Goal: Task Accomplishment & Management: Manage account settings

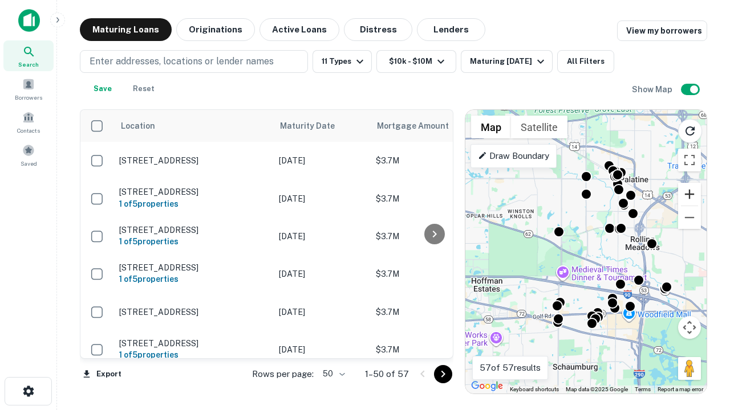
click at [689, 194] on button "Zoom in" at bounding box center [689, 194] width 23 height 23
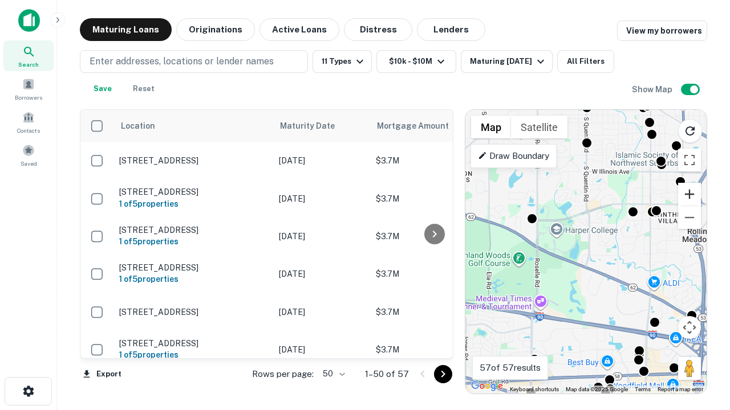
click at [689, 194] on button "Zoom in" at bounding box center [689, 194] width 23 height 23
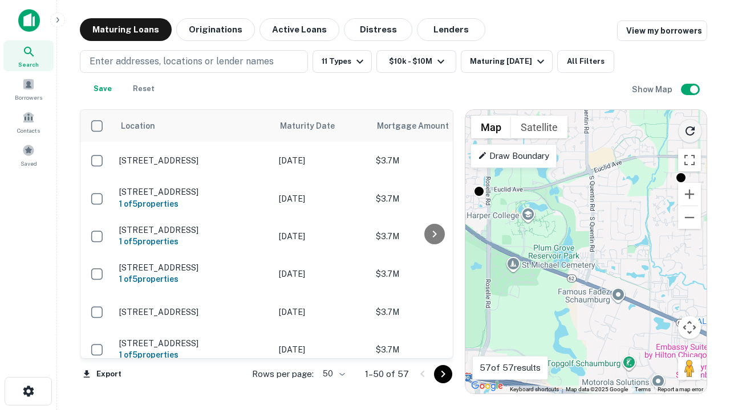
click at [690, 129] on icon "Reload search area" at bounding box center [690, 131] width 14 height 14
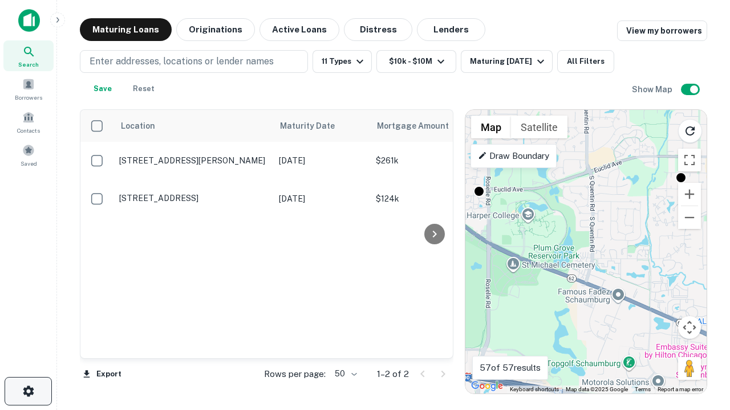
click at [28, 392] on icon "button" at bounding box center [29, 392] width 14 height 14
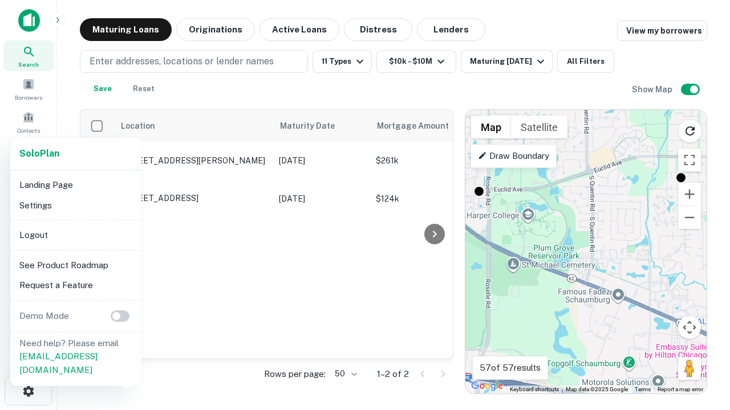
click at [75, 235] on li "Logout" at bounding box center [76, 235] width 122 height 21
